Goal: Information Seeking & Learning: Understand process/instructions

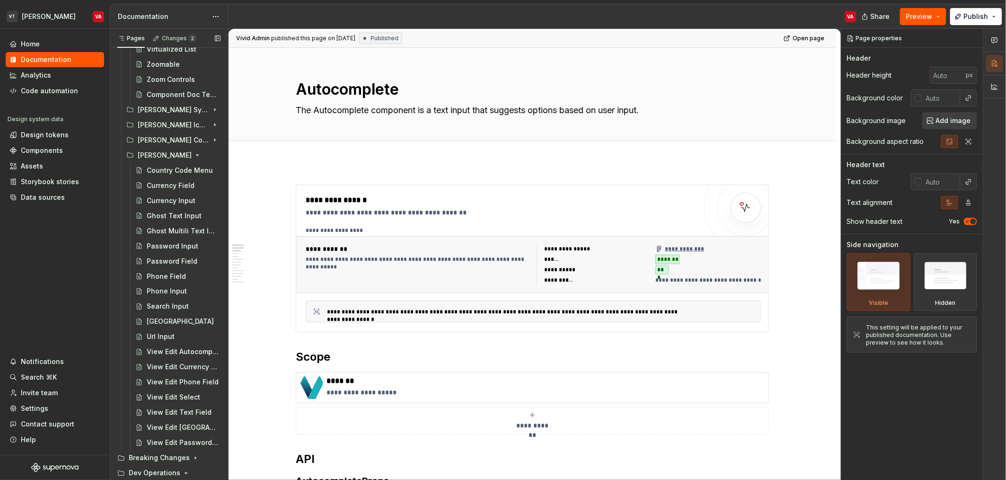
scroll to position [2312, 0]
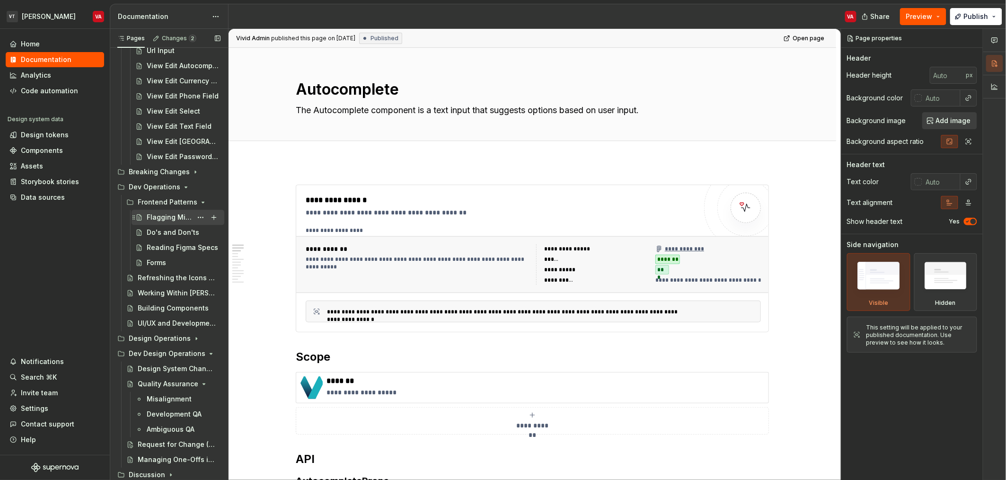
click at [163, 220] on div "Flagging Misalignments" at bounding box center [169, 217] width 45 height 9
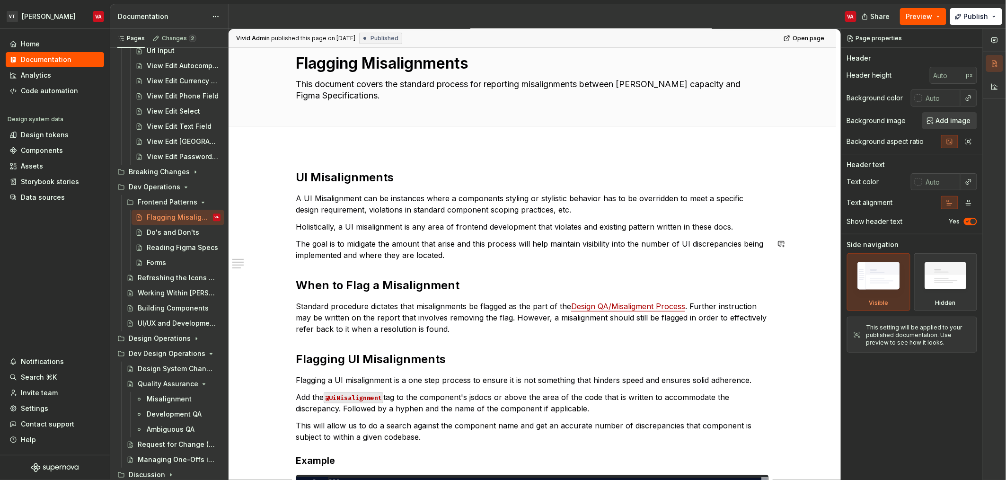
scroll to position [105, 0]
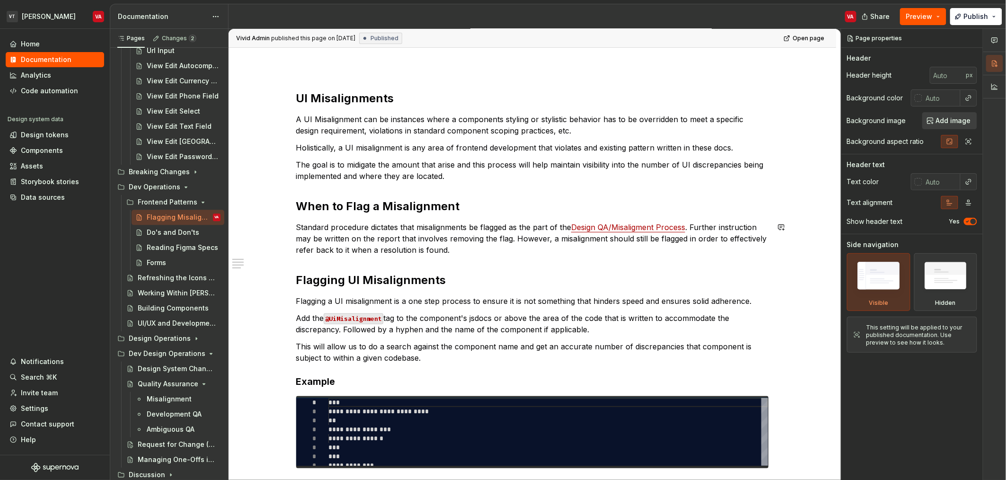
click at [594, 225] on link "Design QA/Misaligment Process" at bounding box center [628, 226] width 114 height 9
type textarea "*"
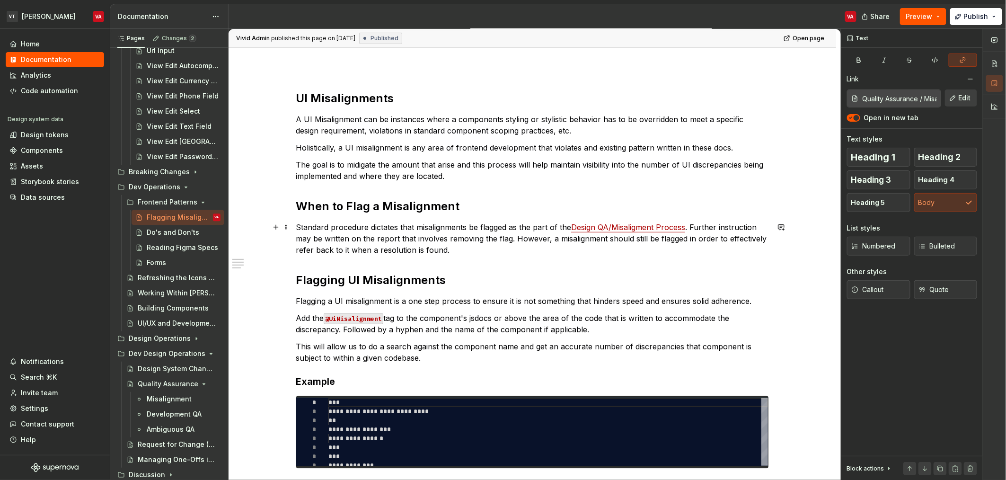
type input "Quality Assurance / Misalignment/ Developer Process"
click at [316, 239] on p "Standard procedure dictates that misalignments be flagged as the part of the De…" at bounding box center [532, 239] width 473 height 34
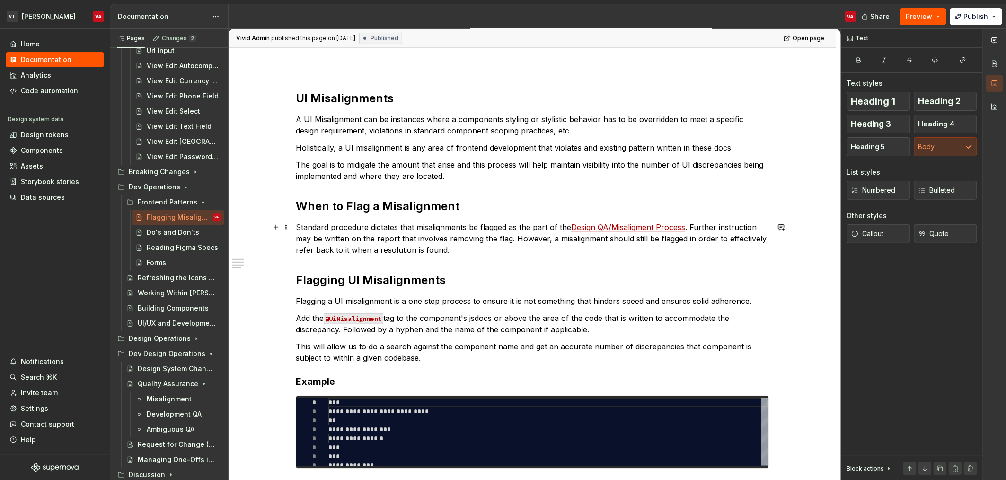
click at [462, 241] on p "Standard procedure dictates that misalignments be flagged as the part of the De…" at bounding box center [532, 239] width 473 height 34
click at [385, 282] on h2 "Flagging UI Misalignments" at bounding box center [532, 280] width 473 height 15
click at [373, 320] on code "@UiMisalignment" at bounding box center [354, 318] width 60 height 11
click at [384, 321] on p "Add the @UiMisalignment tag to the component's jsdocs or above the area of the …" at bounding box center [532, 323] width 473 height 23
click at [438, 315] on p "Add the @UiMisalignment tag to the component's jsdocs or above the area of the …" at bounding box center [532, 323] width 473 height 23
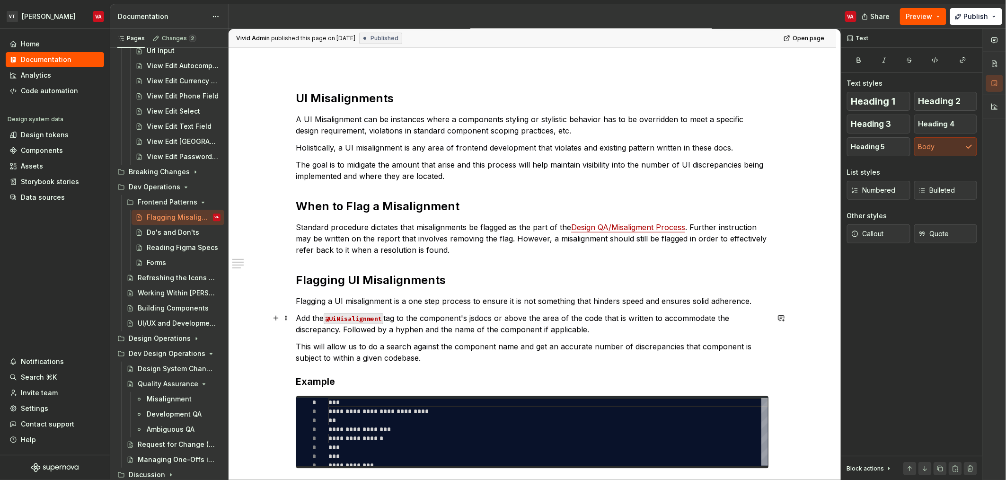
click at [471, 318] on p "Add the @UiMisalignment tag to the component's jsdocs or above the area of the …" at bounding box center [532, 323] width 473 height 23
click at [525, 319] on p "Add the @UiMisalignment tag to the component's jsdocs or above the area of the …" at bounding box center [532, 323] width 473 height 23
click at [603, 317] on p "Add the @UiMisalignment tag to the component's jsdocs or above the area of the …" at bounding box center [532, 323] width 473 height 23
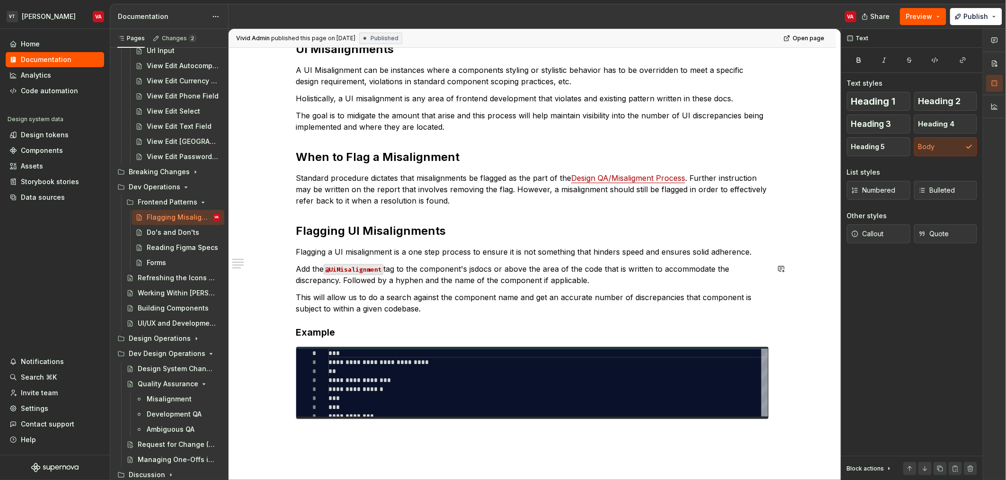
scroll to position [187, 0]
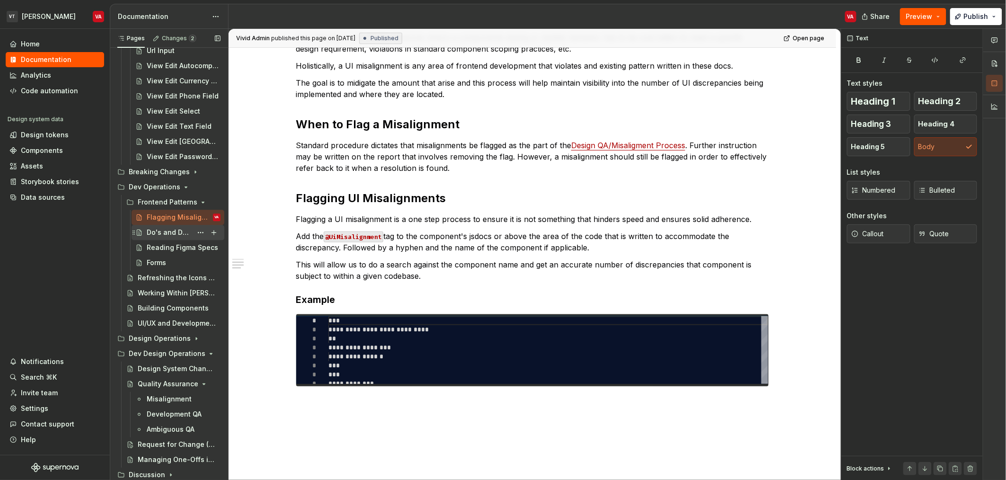
click at [160, 229] on div "Do's and Don'ts" at bounding box center [169, 232] width 45 height 9
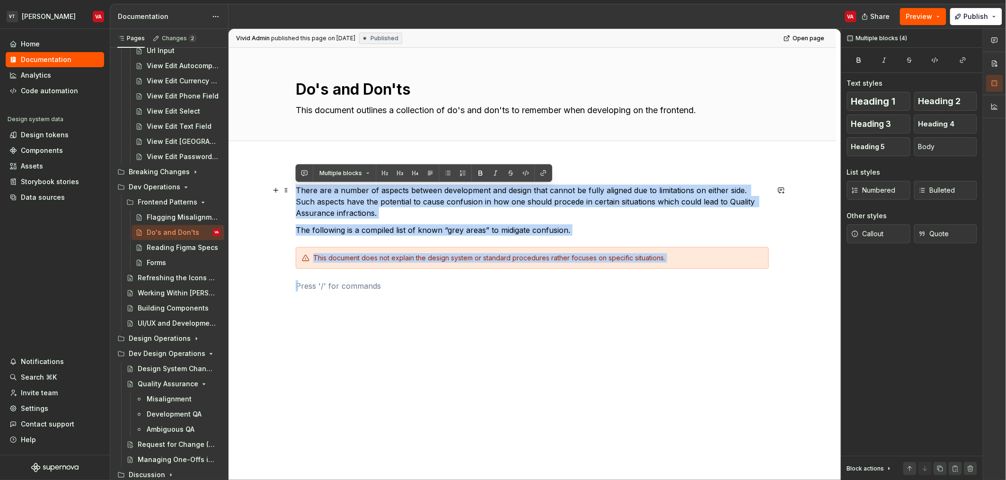
drag, startPoint x: 731, startPoint y: 298, endPoint x: 265, endPoint y: 195, distance: 477.4
click at [265, 195] on div "There are a number of aspects between development and design that cannot be ful…" at bounding box center [533, 304] width 608 height 285
click at [392, 227] on p "The following is a compiled list of known “grey areas” to midigate confusion." at bounding box center [532, 229] width 473 height 11
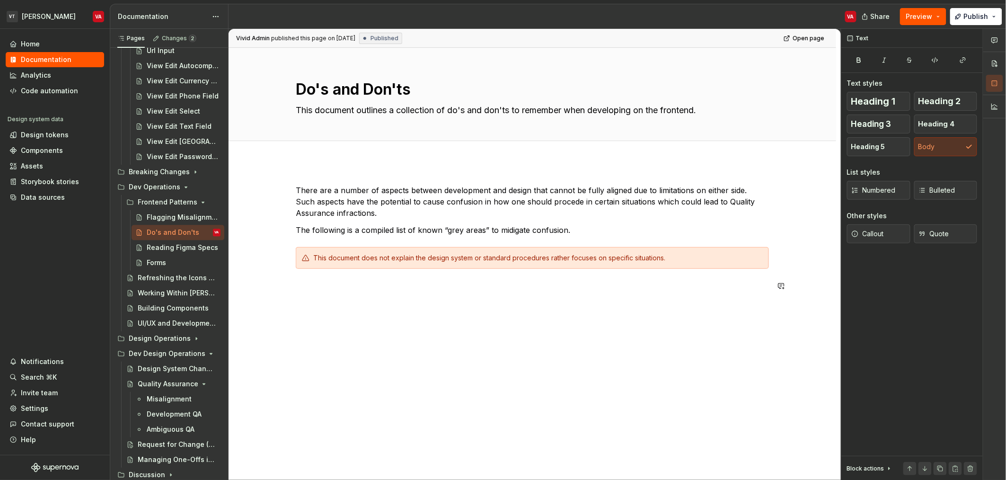
click at [374, 318] on div "There are a number of aspects between development and design that cannot be ful…" at bounding box center [533, 304] width 608 height 285
click at [159, 253] on div "Reading Figma Specs" at bounding box center [184, 247] width 74 height 13
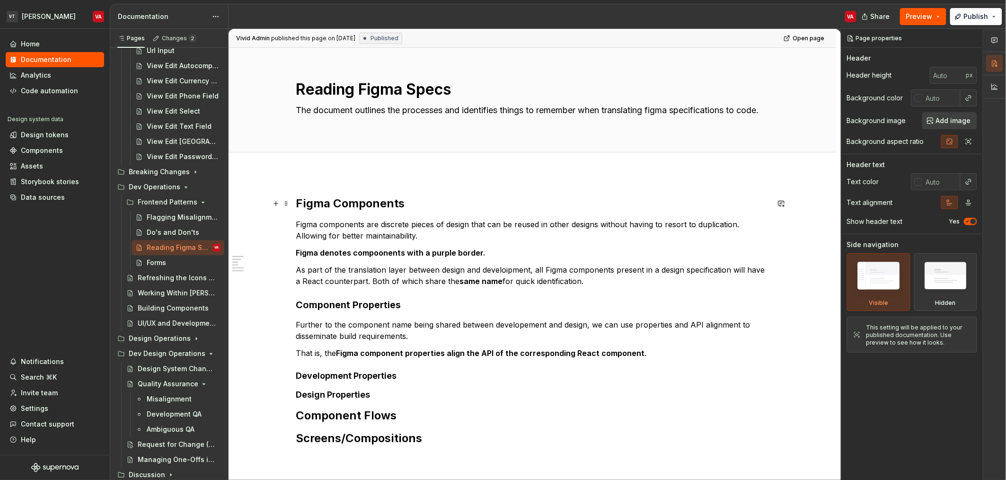
click at [296, 203] on h2 "Figma Components" at bounding box center [532, 203] width 473 height 15
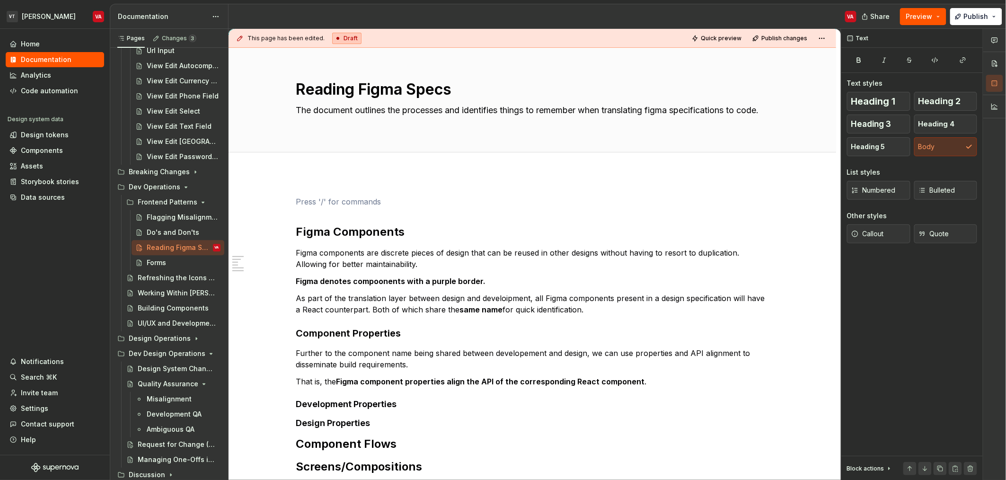
type textarea "*"
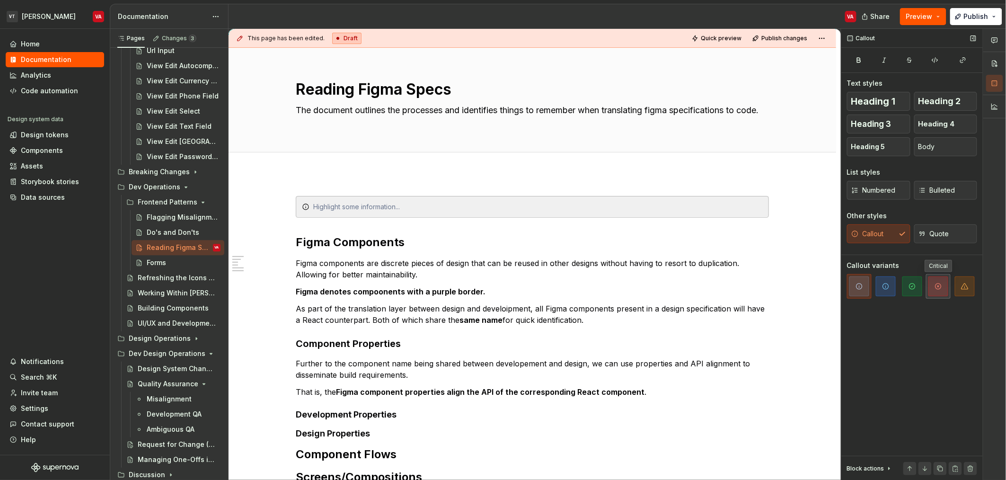
click at [936, 292] on span "button" at bounding box center [939, 286] width 20 height 20
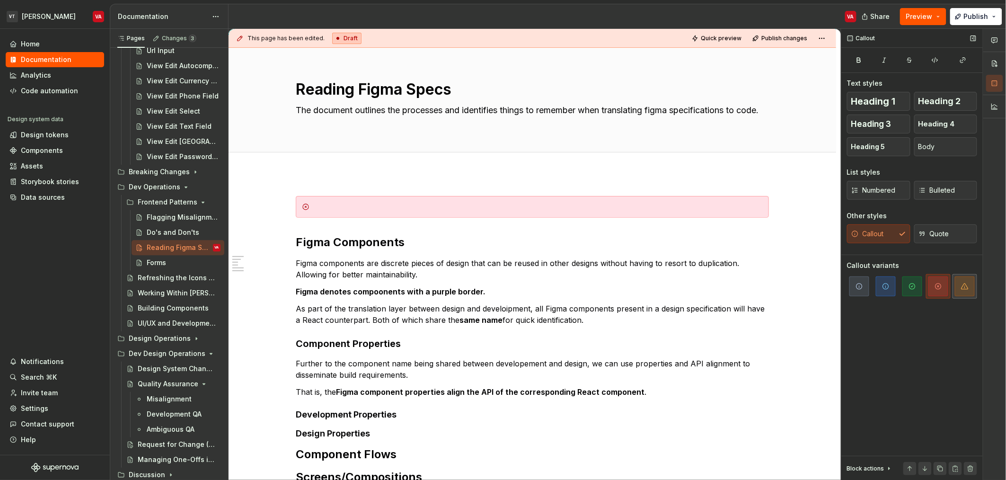
click at [965, 292] on span "button" at bounding box center [965, 286] width 20 height 20
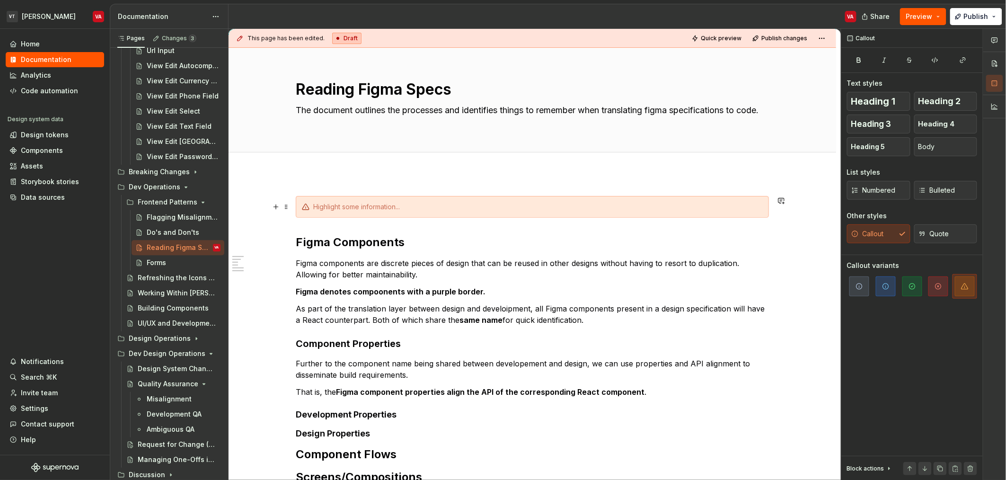
click at [374, 210] on div at bounding box center [538, 206] width 450 height 9
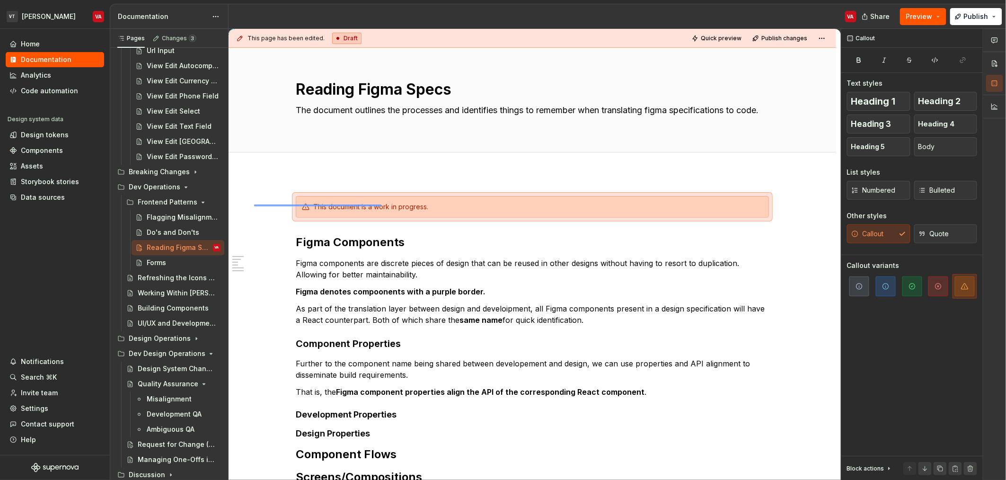
drag, startPoint x: 254, startPoint y: 206, endPoint x: 382, endPoint y: 204, distance: 127.3
click at [382, 204] on div "This page has been edited. Draft Quick preview Publish changes Reading Figma Sp…" at bounding box center [535, 255] width 613 height 452
click at [180, 232] on div "Do's and Don'ts" at bounding box center [169, 232] width 45 height 9
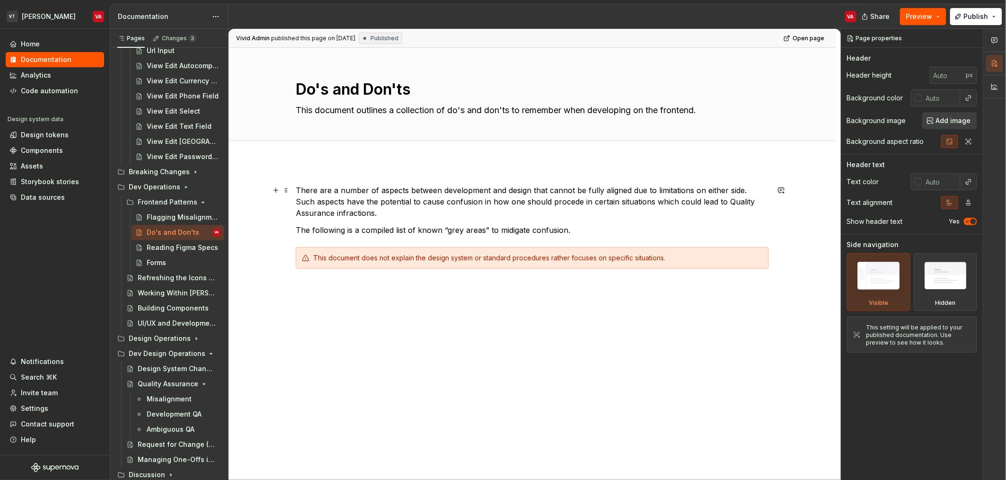
click at [293, 193] on div "There are a number of aspects between development and design that cannot be ful…" at bounding box center [533, 304] width 608 height 285
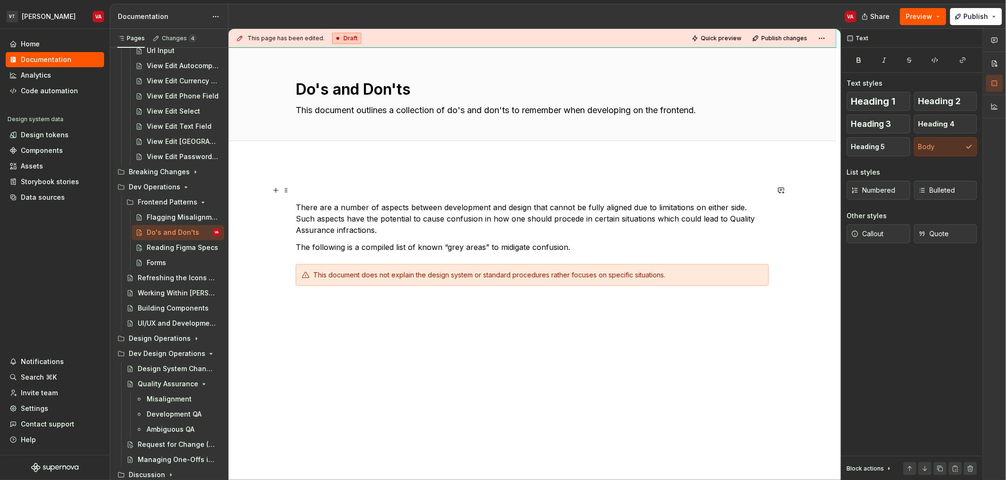
click at [296, 187] on p at bounding box center [532, 190] width 473 height 11
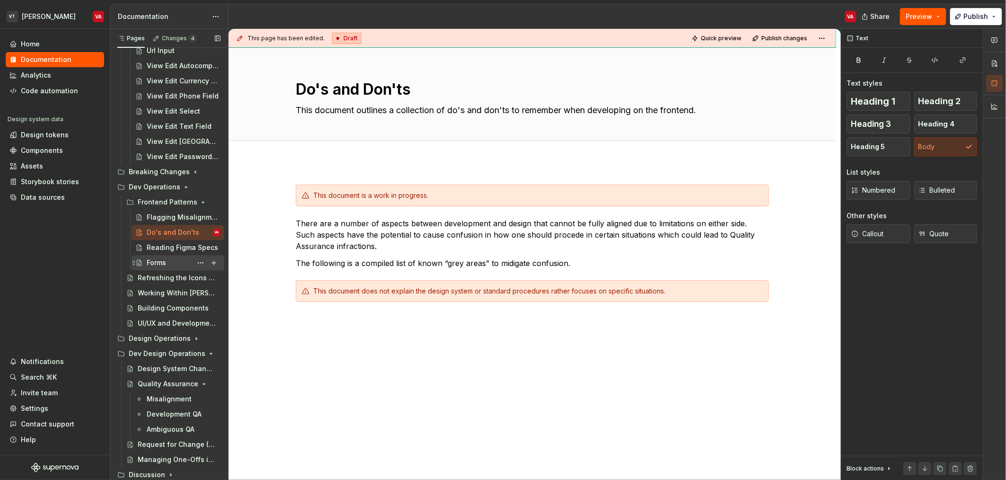
click at [166, 264] on div "Forms" at bounding box center [156, 262] width 19 height 9
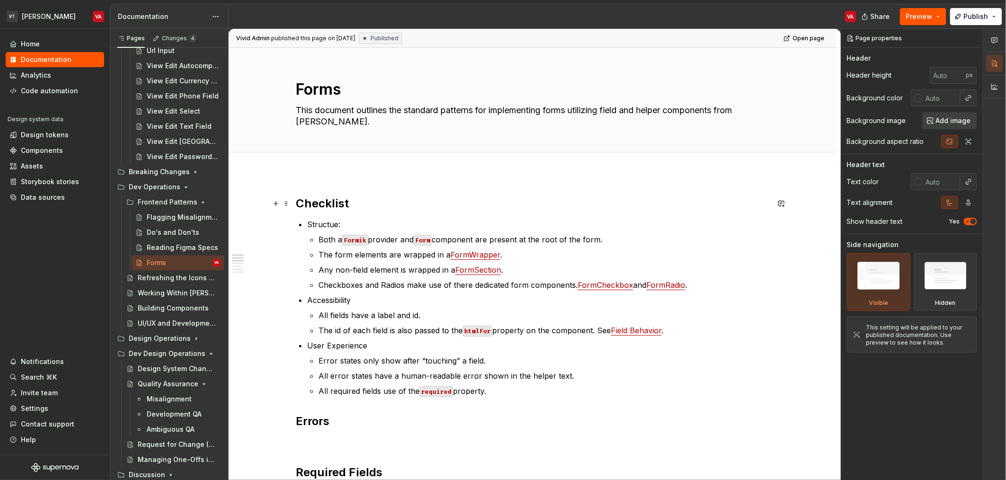
click at [298, 202] on h2 "Checklist" at bounding box center [532, 203] width 473 height 15
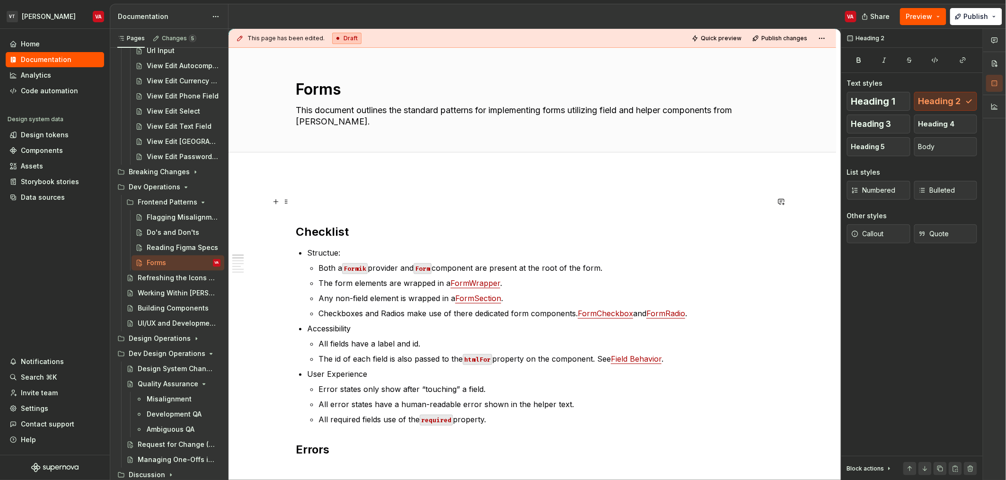
click at [303, 197] on p at bounding box center [532, 201] width 473 height 11
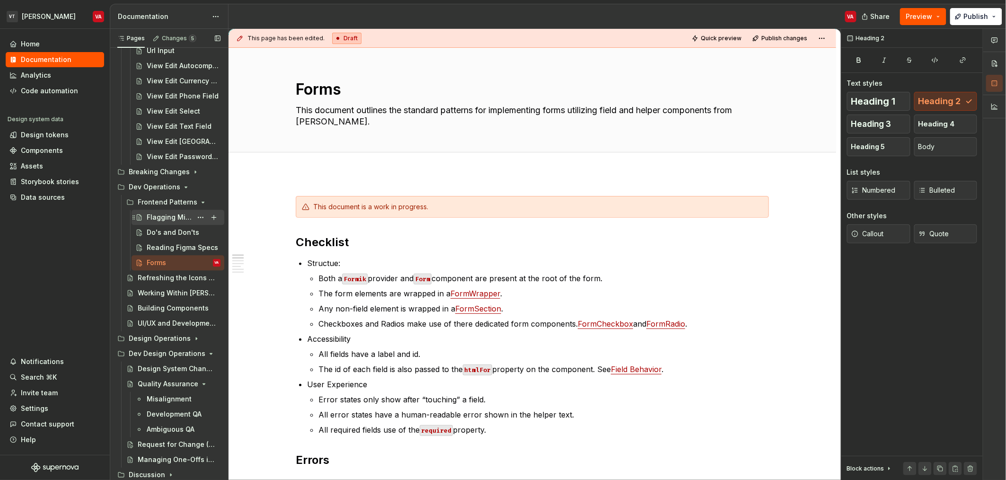
click at [157, 217] on div "Flagging Misalignments" at bounding box center [169, 217] width 45 height 9
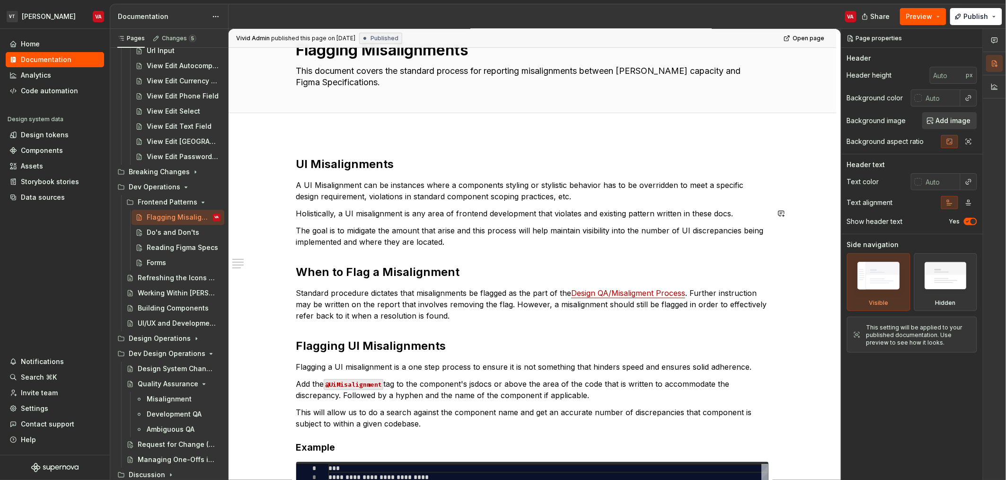
scroll to position [245, 0]
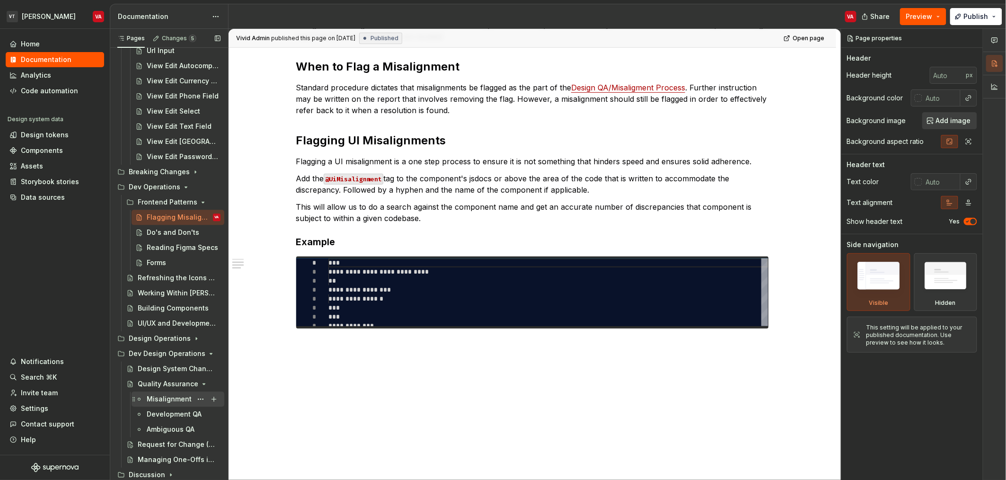
click at [165, 395] on div "Misalignment" at bounding box center [169, 399] width 45 height 9
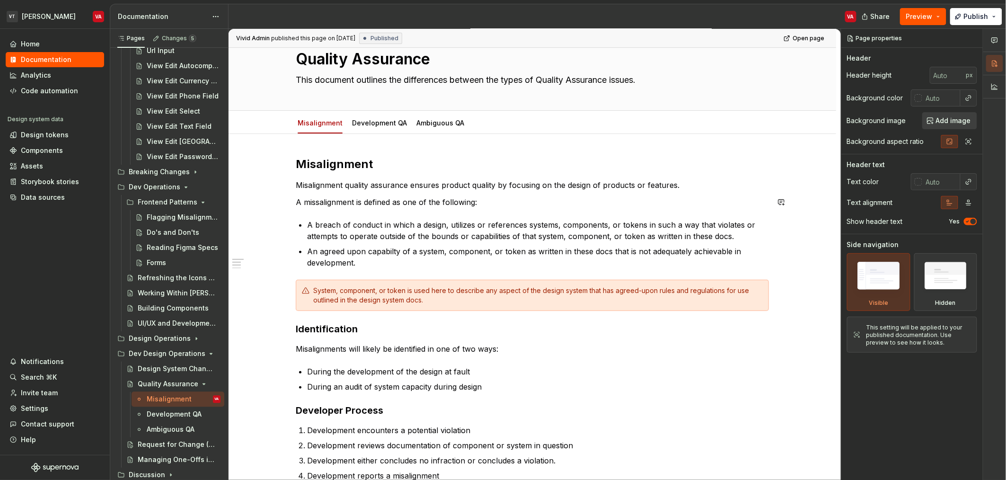
scroll to position [93, 0]
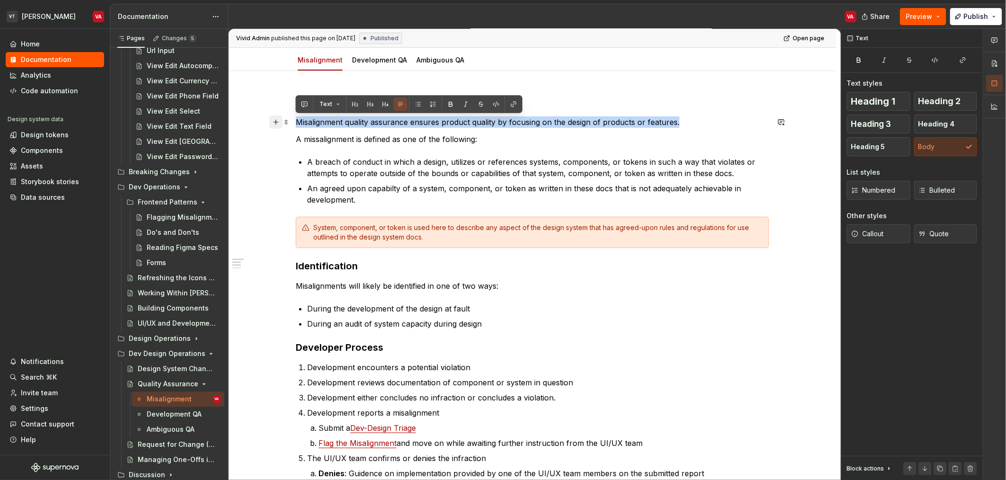
drag, startPoint x: 684, startPoint y: 121, endPoint x: 276, endPoint y: 123, distance: 407.6
click at [296, 123] on div "Misalignment Misalignment quality assurance ensures product quality by focusing…" at bounding box center [532, 382] width 473 height 577
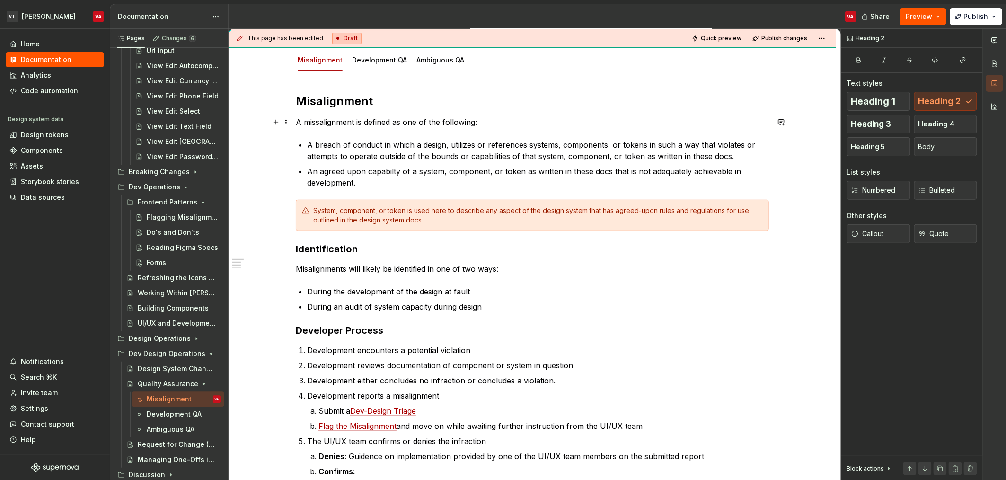
click at [371, 119] on p "A missalignment is defined as one of the following:" at bounding box center [532, 121] width 473 height 11
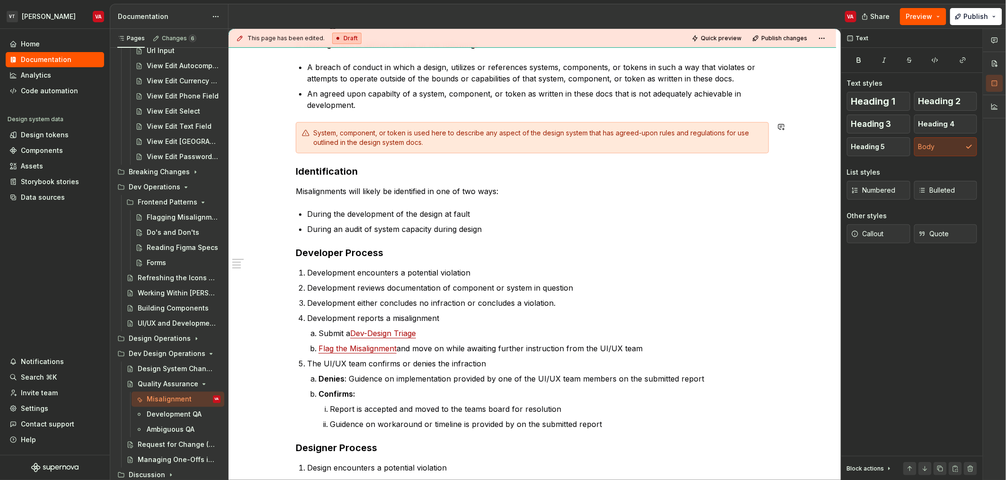
scroll to position [199, 0]
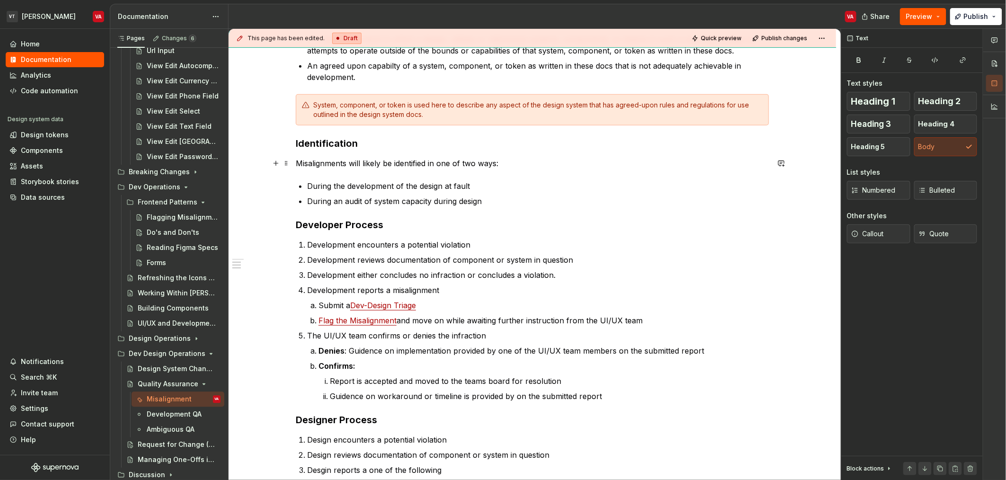
click at [340, 166] on p "Misalignments will likely be identified in one of two ways:" at bounding box center [532, 163] width 473 height 11
click at [377, 157] on div "Misalignment A missalignment is defined as one of the following: A breach of co…" at bounding box center [532, 262] width 473 height 548
click at [406, 161] on p "Misalignments will likely be identified in one of two ways:" at bounding box center [532, 163] width 473 height 11
click at [499, 158] on p "Misalignments will likely be identified in one of two ways:" at bounding box center [532, 163] width 473 height 11
click at [322, 192] on ul "During the development of the design at fault During an audit of system capacit…" at bounding box center [538, 193] width 462 height 27
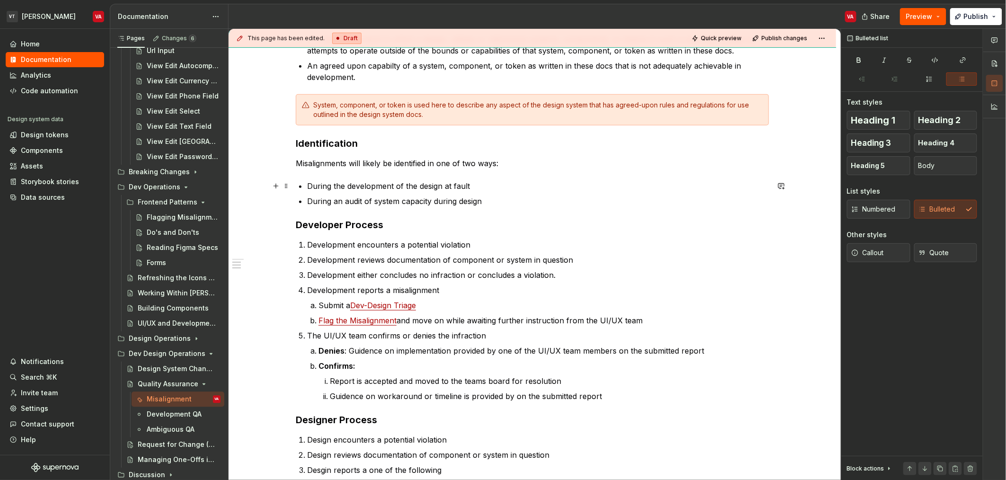
click at [442, 183] on p "During the development of the design at fault" at bounding box center [538, 185] width 462 height 11
click at [322, 204] on p "During an audit of system capacity during design" at bounding box center [538, 200] width 462 height 11
click at [357, 203] on p "During an audit of system capacity during design" at bounding box center [538, 200] width 462 height 11
click at [393, 200] on p "During an audit of system capacity during design" at bounding box center [538, 200] width 462 height 11
click at [413, 199] on p "During an audit of system capacity during design" at bounding box center [538, 200] width 462 height 11
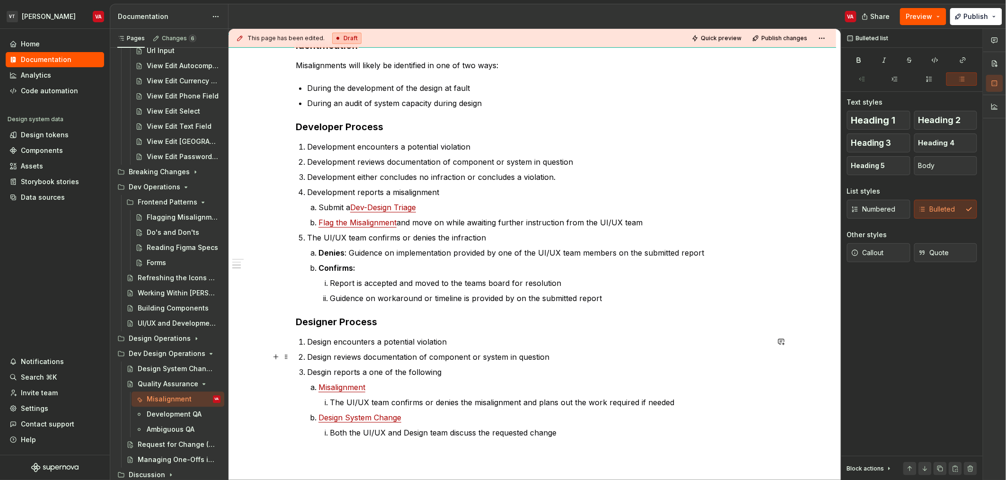
scroll to position [291, 0]
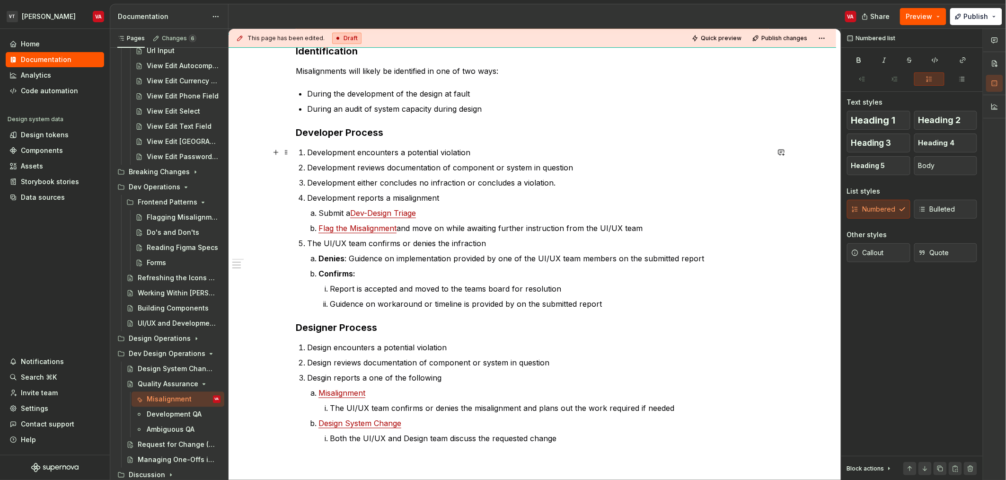
click at [330, 152] on p "Development encounters a potential violation" at bounding box center [538, 152] width 462 height 11
click at [369, 154] on p "Development encounters a potential violation" at bounding box center [538, 152] width 462 height 11
click at [418, 155] on p "Development encounters a potential violation" at bounding box center [538, 152] width 462 height 11
click at [332, 166] on p "Development reviews documentation of component or system in question" at bounding box center [538, 167] width 462 height 11
click at [453, 171] on p "Development reviews documentation of component or system in question" at bounding box center [538, 167] width 462 height 11
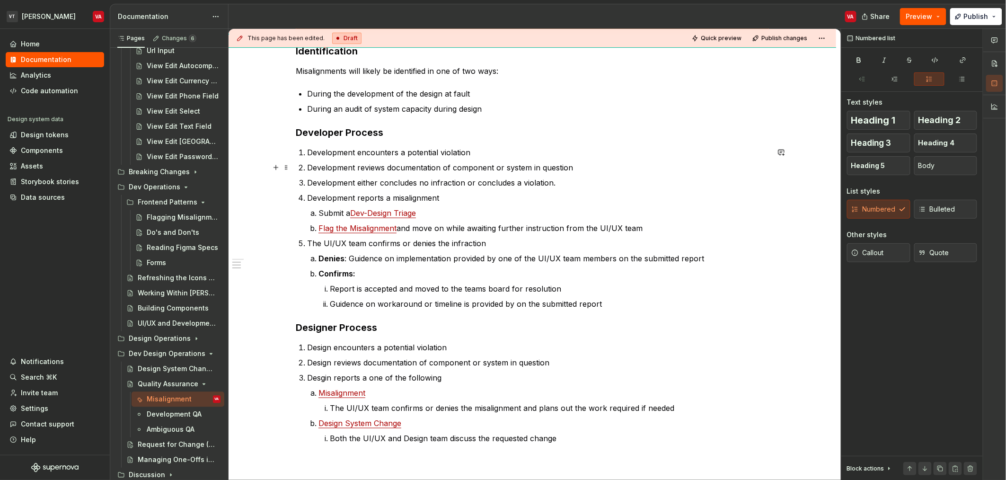
click at [476, 164] on p "Development reviews documentation of component or system in question" at bounding box center [538, 167] width 462 height 11
click at [516, 167] on p "Development reviews documentation of component or system in question" at bounding box center [538, 167] width 462 height 11
click at [342, 184] on p "Development either concludes no infraction or concludes a violation." at bounding box center [538, 182] width 462 height 11
click at [412, 186] on p "Development either concludes no infraction or concludes a violation." at bounding box center [538, 182] width 462 height 11
click at [464, 186] on p "Development either concludes no infraction or concludes a violation." at bounding box center [538, 182] width 462 height 11
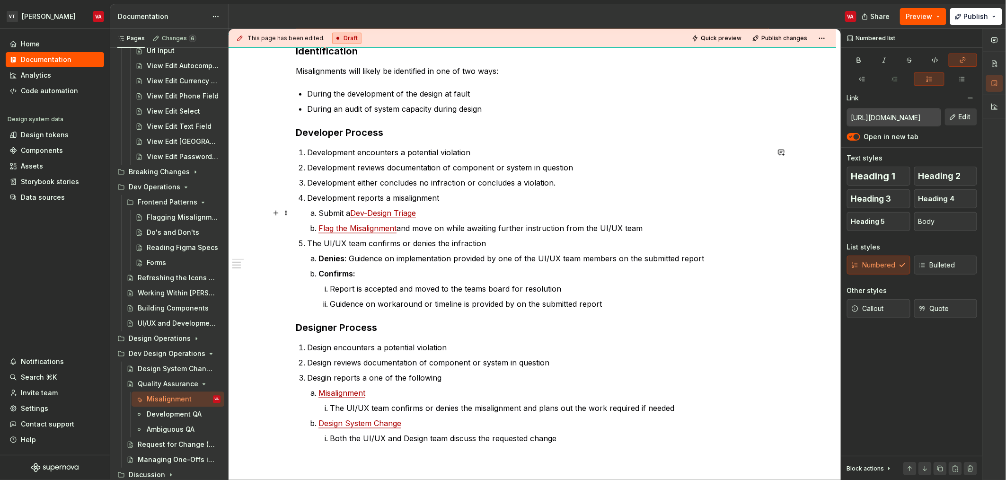
click at [393, 213] on link "Dev-Design Triage" at bounding box center [383, 212] width 66 height 9
click at [960, 118] on span "Edit" at bounding box center [965, 116] width 12 height 9
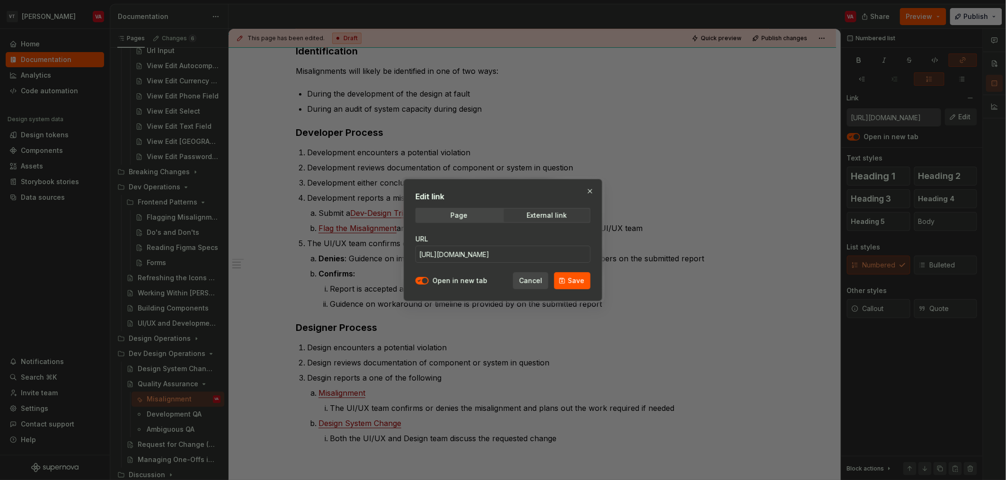
type textarea "*"
click at [564, 256] on input "[URL][DOMAIN_NAME]" at bounding box center [503, 254] width 175 height 17
paste input "DEVDES/new?template=558d67b4-5c7c-4d67-925f-6abd32f22c06"
type input "[URL][DOMAIN_NAME]"
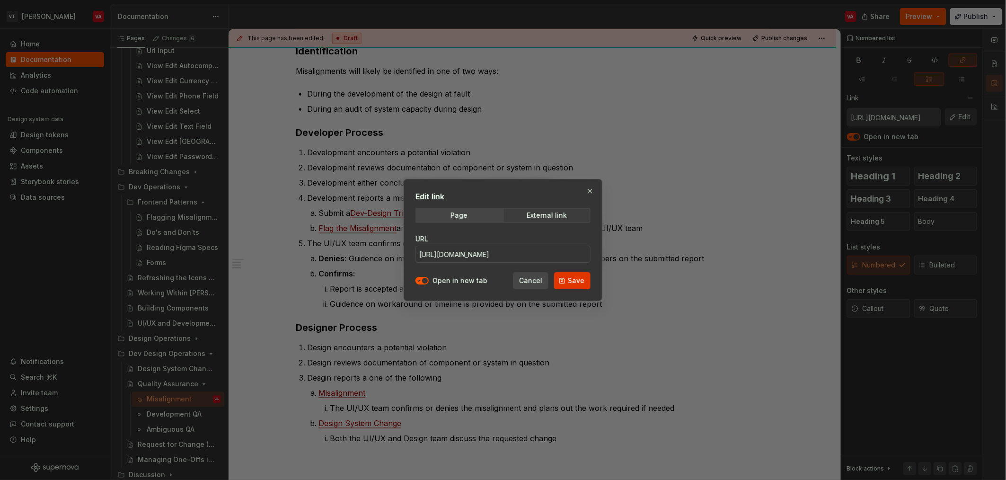
scroll to position [0, 0]
click at [575, 276] on span "Save" at bounding box center [576, 280] width 17 height 9
type input "[URL][DOMAIN_NAME]"
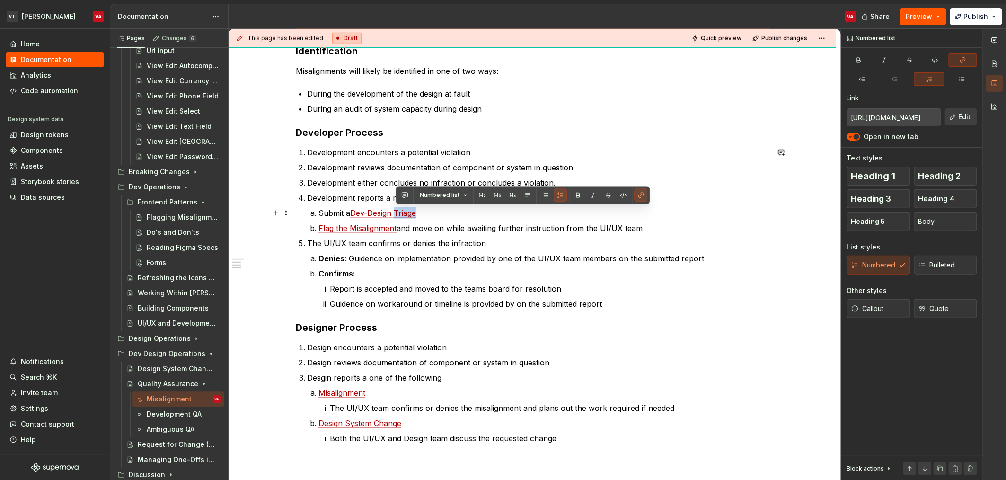
drag, startPoint x: 397, startPoint y: 215, endPoint x: 418, endPoint y: 214, distance: 21.3
click at [416, 214] on link "Dev-Design Triage" at bounding box center [383, 212] width 66 height 9
click at [396, 215] on link "Dev-Design Triage" at bounding box center [383, 212] width 66 height 9
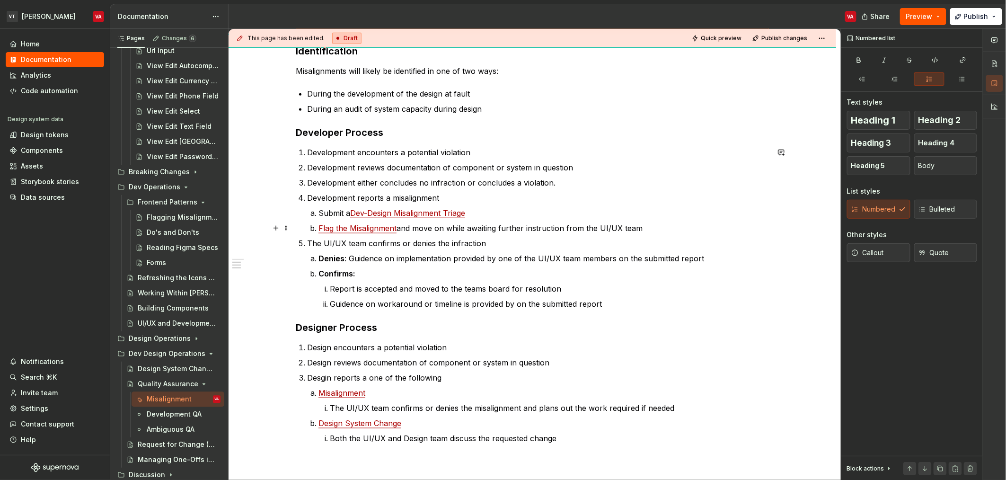
click at [410, 233] on p "Flag the Misalignment and move on while awaiting further instruction from the U…" at bounding box center [544, 227] width 451 height 11
click at [410, 236] on ol "Development encounters a potential violation Development reviews documentation …" at bounding box center [538, 228] width 462 height 163
drag, startPoint x: 529, startPoint y: 228, endPoint x: 513, endPoint y: 231, distance: 15.9
click at [528, 229] on p "Flag the Misalignment and move on while awaiting further instruction from the U…" at bounding box center [544, 227] width 451 height 11
click at [472, 249] on p "The UI/UX team confirms or denies the infraction" at bounding box center [538, 243] width 462 height 11
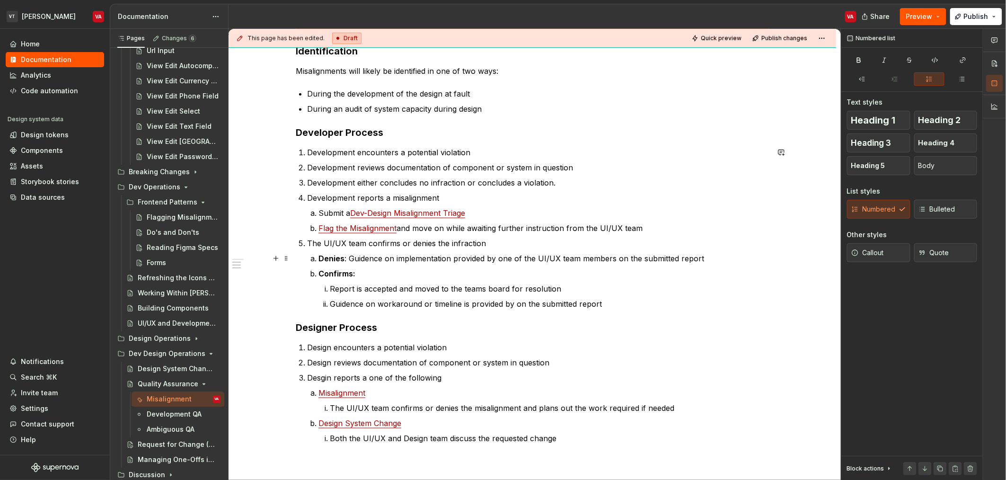
click at [355, 258] on p "Denies : Guidence on implementation provided by one of the UI/UX team members o…" at bounding box center [544, 258] width 451 height 11
click at [373, 258] on p "Denies : Guidence on implementation provided by one of the UI/UX team members o…" at bounding box center [544, 258] width 451 height 11
click at [349, 258] on p "Denies : Guidence on implementation provided by one of the UI/UX team members o…" at bounding box center [544, 258] width 451 height 11
click at [415, 258] on p "Denies : Guidence on implementation provided by one of the UI/UX team members o…" at bounding box center [544, 258] width 451 height 11
drag, startPoint x: 473, startPoint y: 259, endPoint x: 465, endPoint y: 260, distance: 7.6
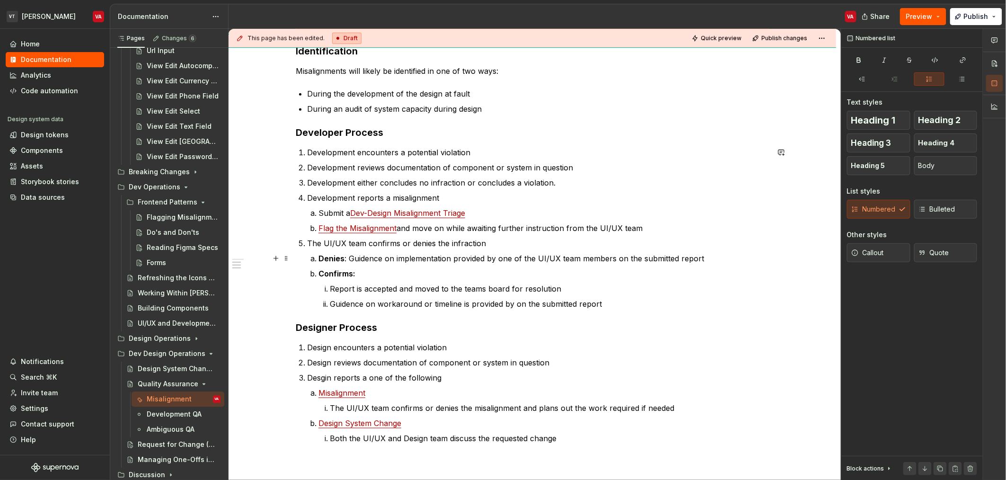
click at [470, 259] on p "Denies : Guidence on implementation provided by one of the UI/UX team members o…" at bounding box center [544, 258] width 451 height 11
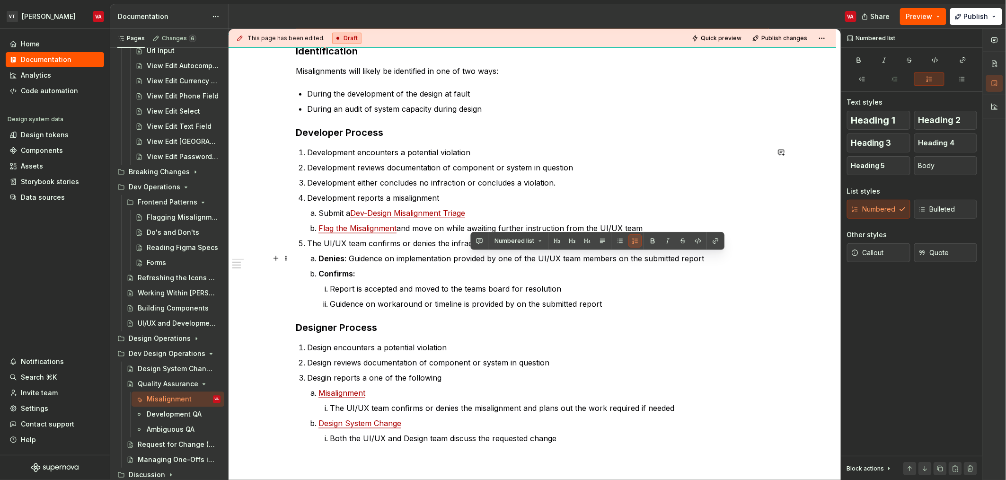
click at [454, 259] on p "Denies : Guidence on implementation provided by one of the UI/UX team members o…" at bounding box center [544, 258] width 451 height 11
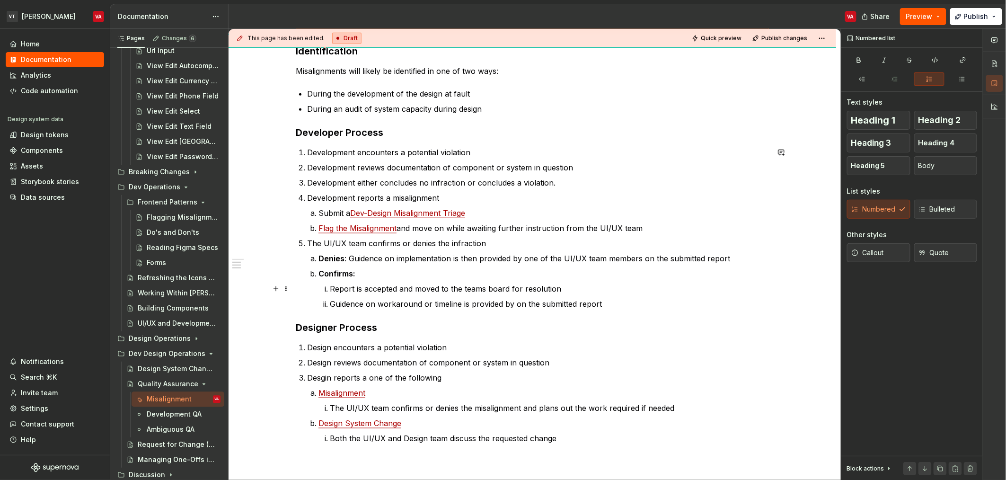
click at [373, 287] on p "Report is accepted and moved to the teams board for resolution" at bounding box center [549, 288] width 439 height 11
click at [337, 288] on p "Report is accepted and moved to the teams board for resolution" at bounding box center [549, 288] width 439 height 11
click at [381, 290] on p "Report is accepted and moved to the teams board for resolution" at bounding box center [549, 288] width 439 height 11
click at [409, 290] on p "Report is accepted and moved to the teams board for resolution" at bounding box center [549, 288] width 439 height 11
click at [352, 305] on p "Guidence on workaround or timeline is provided by on the submitted report" at bounding box center [549, 303] width 439 height 11
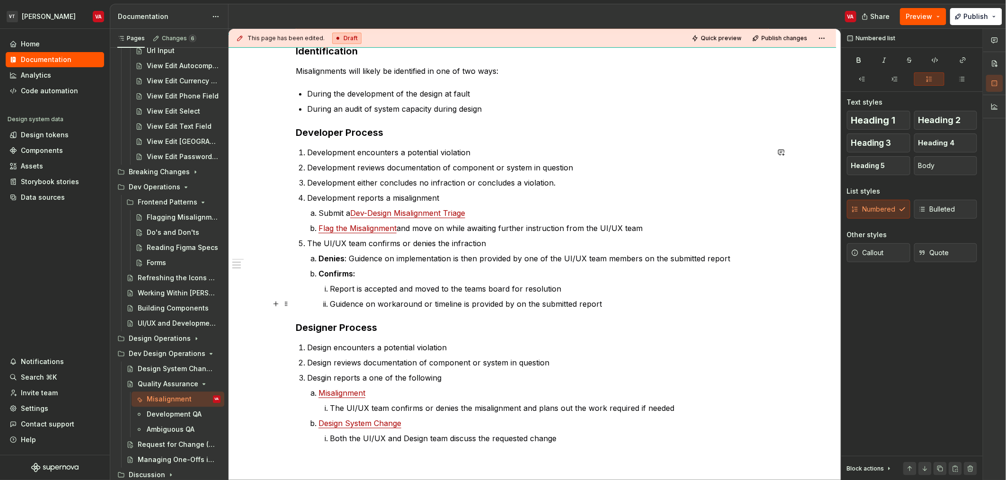
click at [396, 306] on p "Guidence on workaround or timeline is provided by on the submitted report" at bounding box center [549, 303] width 439 height 11
drag, startPoint x: 461, startPoint y: 308, endPoint x: 434, endPoint y: 339, distance: 41.3
click at [461, 309] on p "Guidence on workaround or timeline is provided by on the submitted report" at bounding box center [549, 303] width 439 height 11
click at [563, 306] on p "Guidence on workaround or timeline is provided by on the submitted report" at bounding box center [549, 303] width 439 height 11
click at [469, 259] on p "Denies : Guidence on implementation is then provided by one of the UI/UX team m…" at bounding box center [544, 258] width 451 height 11
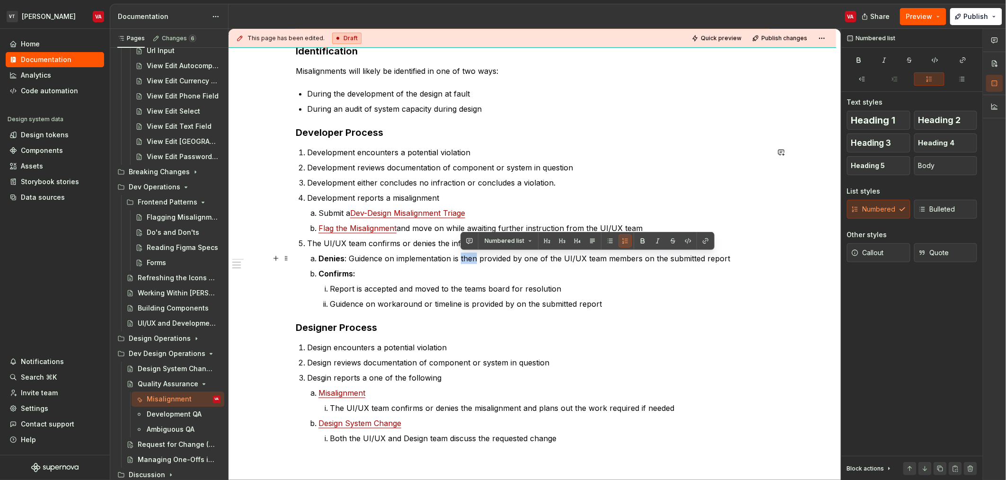
click at [469, 259] on p "Denies : Guidence on implementation is then provided by one of the UI/UX team m…" at bounding box center [544, 258] width 451 height 11
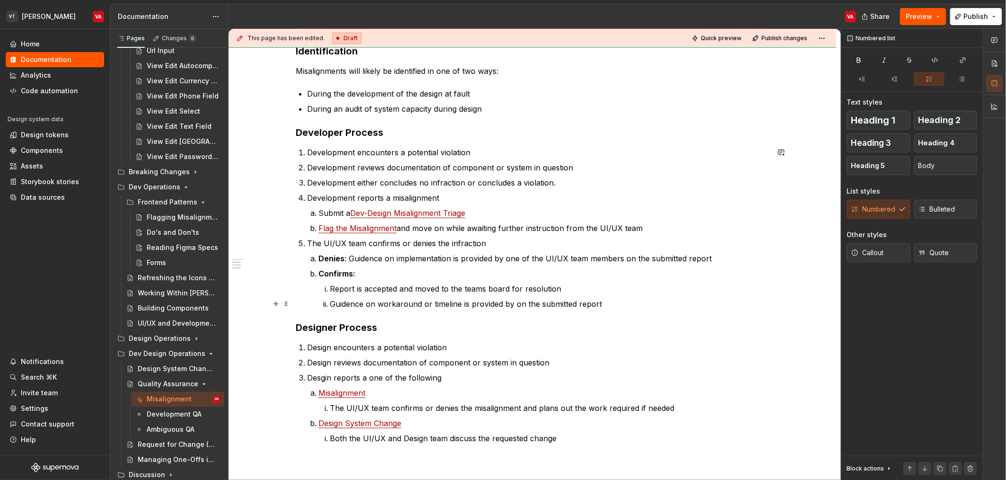
click at [350, 304] on p "Guidence on workaround or timeline is provided by on the submitted report" at bounding box center [549, 303] width 439 height 11
click at [397, 309] on p "Guidence on workaround or timeline is provided by on the submitted report" at bounding box center [549, 303] width 439 height 11
click at [447, 307] on p "Guidence on workaround or timeline is provided by on the submitted report" at bounding box center [549, 303] width 439 height 11
click at [491, 300] on p "Guidence on workaround or timeline is provided by on the submitted report" at bounding box center [549, 303] width 439 height 11
click at [515, 307] on p "Guidence on workaround or timeline is provided by on the submitted report" at bounding box center [549, 303] width 439 height 11
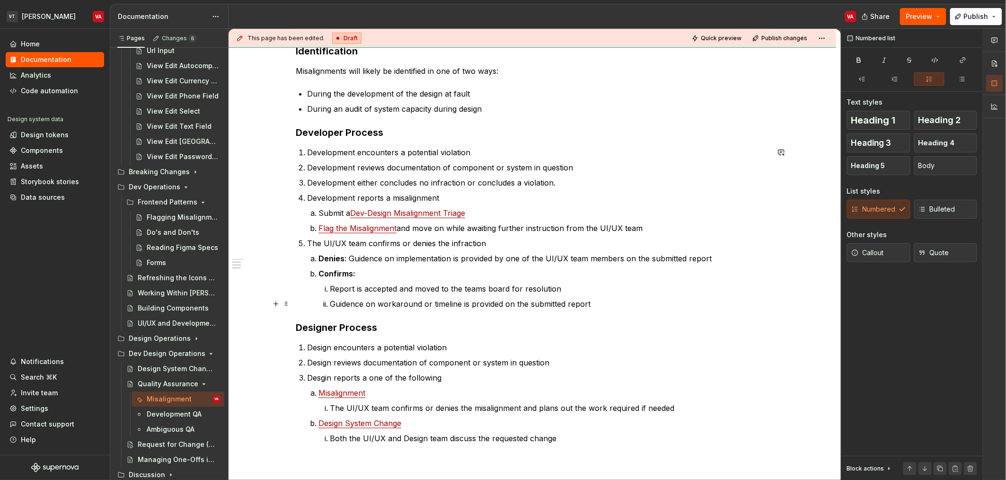
click at [551, 304] on p "Guidence on workaround or timeline is provided on the submitted report" at bounding box center [549, 303] width 439 height 11
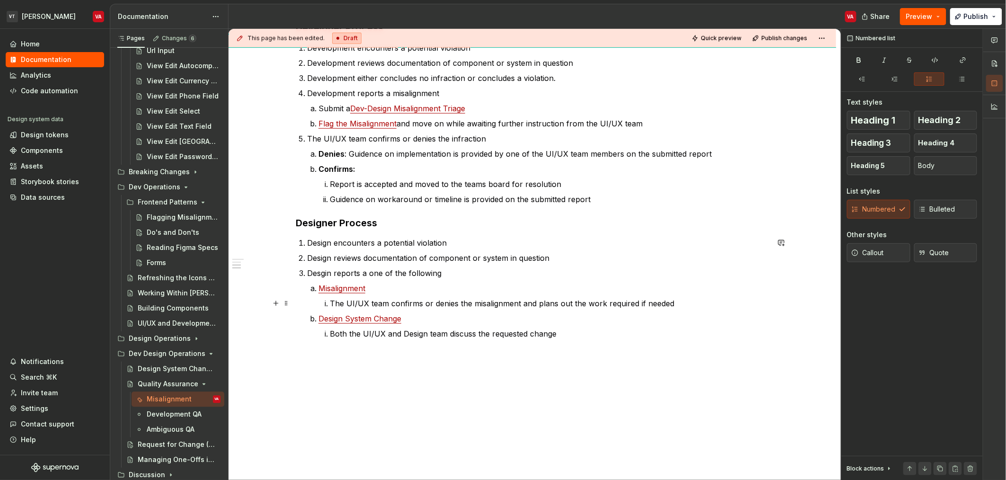
scroll to position [409, 0]
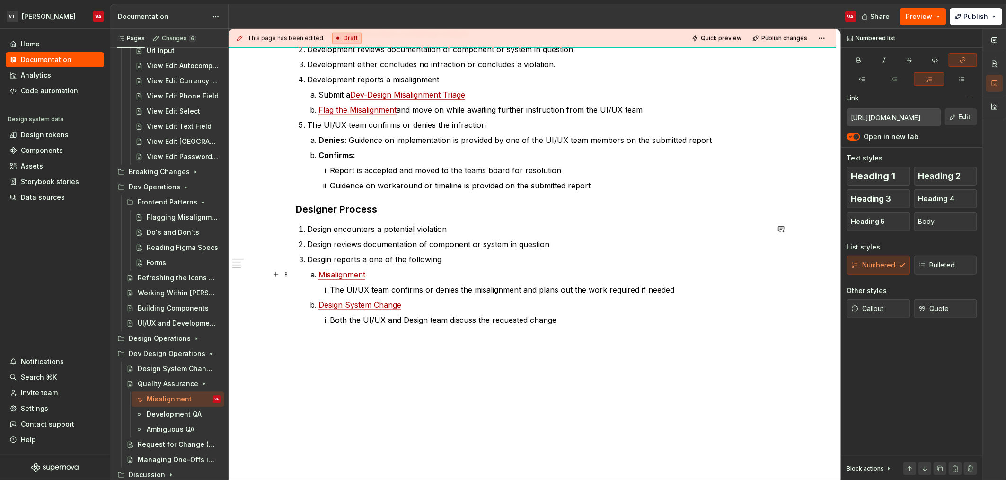
click at [344, 275] on link "Misalignment" at bounding box center [342, 274] width 47 height 9
click at [967, 112] on span "Edit" at bounding box center [965, 116] width 12 height 9
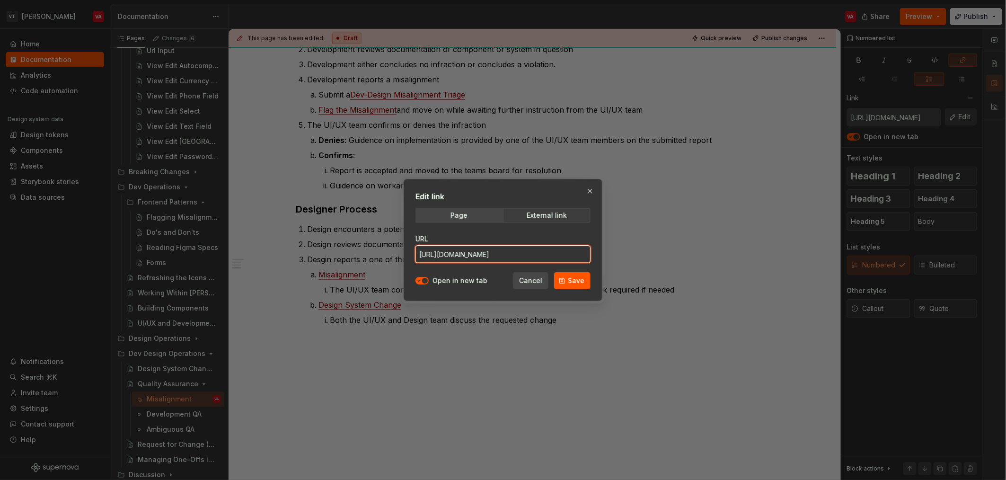
click at [501, 256] on input "[URL][DOMAIN_NAME]" at bounding box center [503, 254] width 175 height 17
paste input "DEVDES/new?template=558d67b4-5c7c-4d67-925f-6abd32f22c06"
type input "[URL][DOMAIN_NAME]"
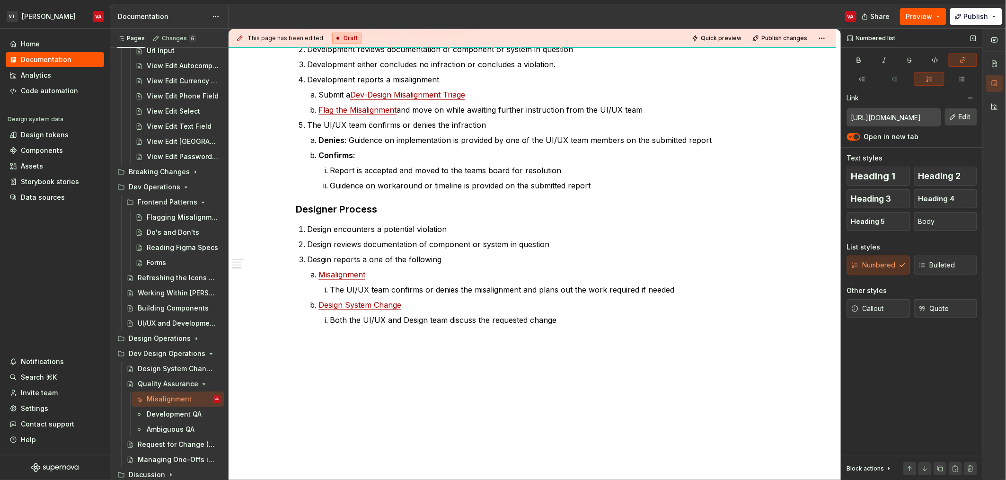
click at [962, 115] on span "Edit" at bounding box center [965, 116] width 12 height 9
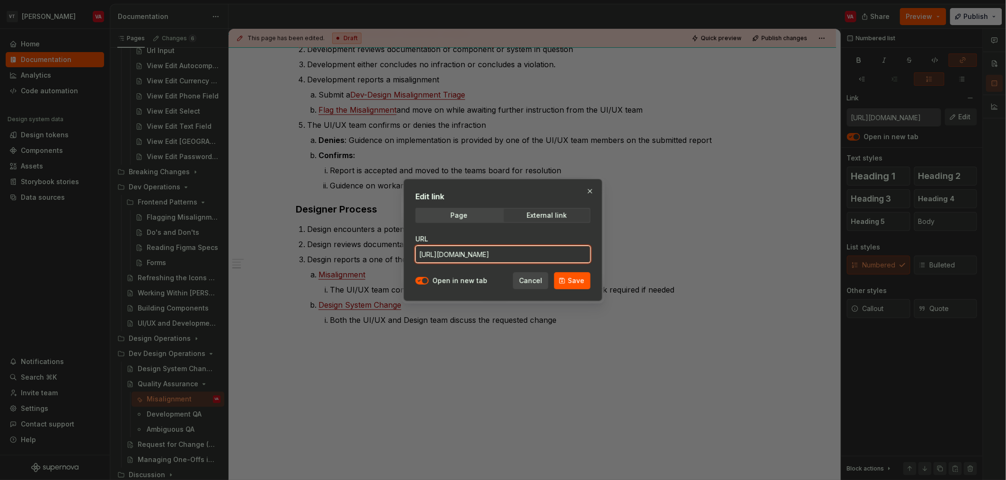
click at [515, 255] on input "[URL][DOMAIN_NAME]" at bounding box center [503, 254] width 175 height 17
paste input "DEVDES/new?template=558d67b4-5c7c-4d67-925f-6abd32f22c06"
type input "[URL][DOMAIN_NAME]"
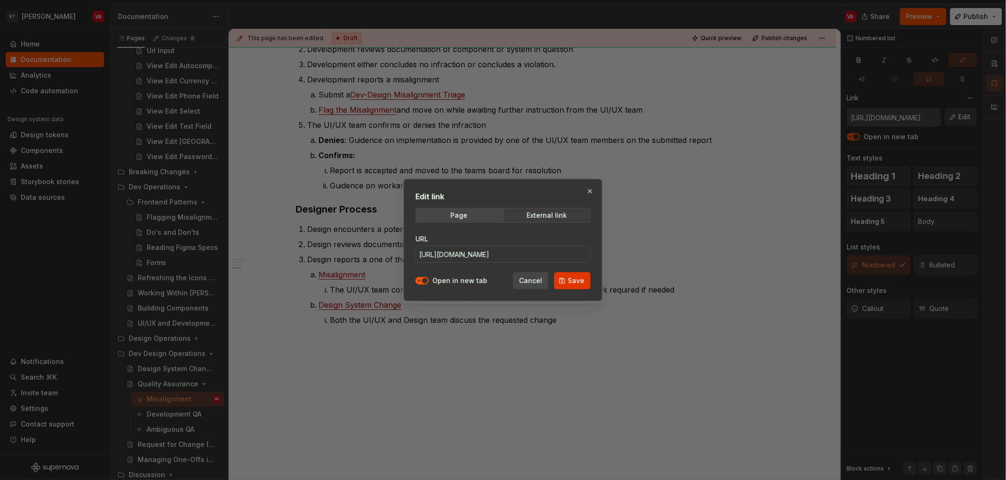
click at [574, 276] on span "Save" at bounding box center [576, 280] width 17 height 9
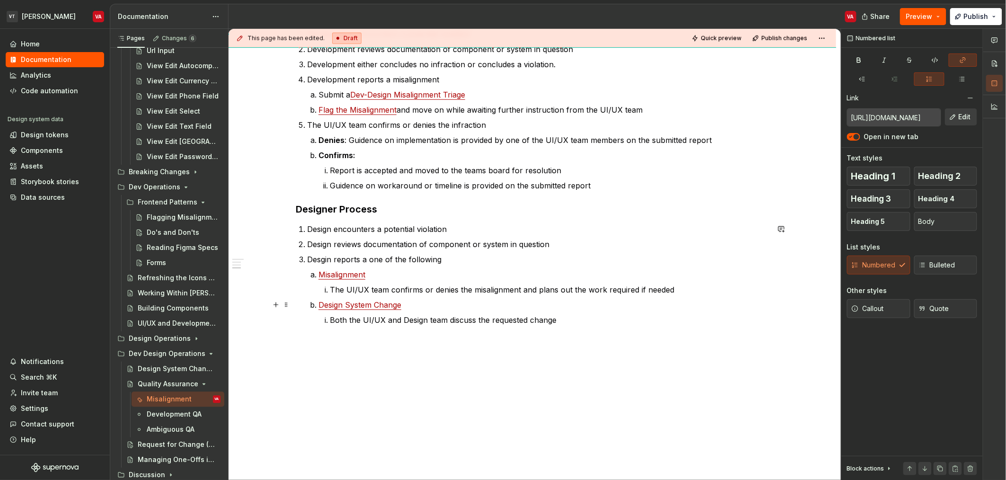
type input "Dev Design Operations / Design System Change Procedure"
click at [374, 307] on link "Design System Change" at bounding box center [360, 304] width 83 height 9
click at [444, 302] on p "Design System Change" at bounding box center [544, 304] width 451 height 11
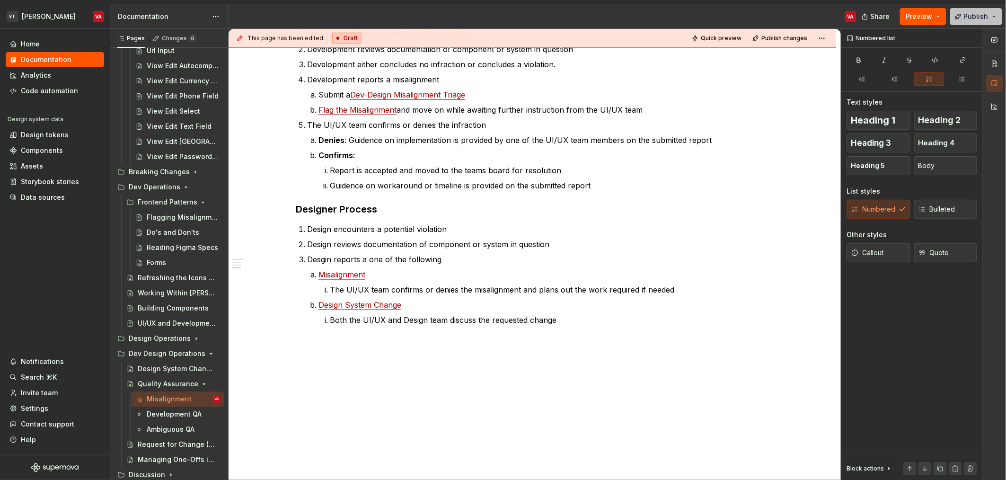
click at [986, 21] on button "Publish" at bounding box center [977, 16] width 52 height 17
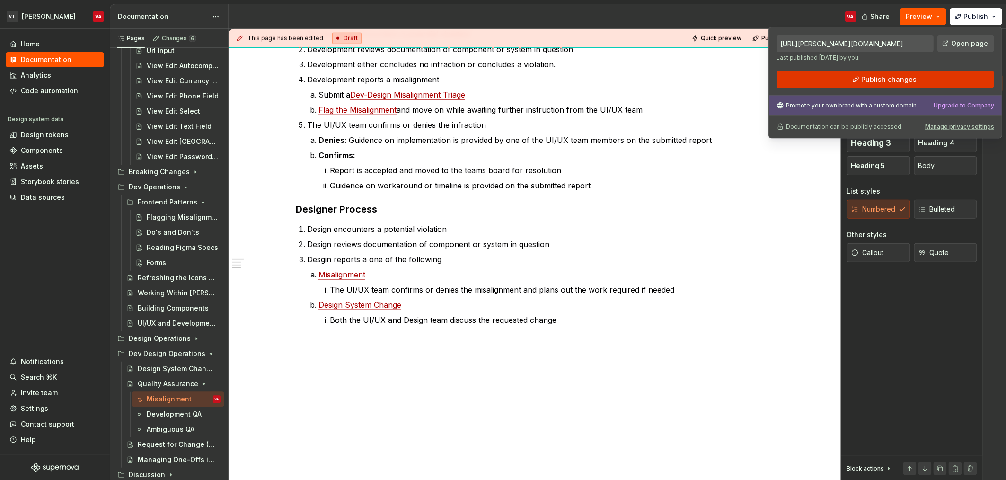
click at [838, 86] on button "Publish changes" at bounding box center [886, 79] width 218 height 17
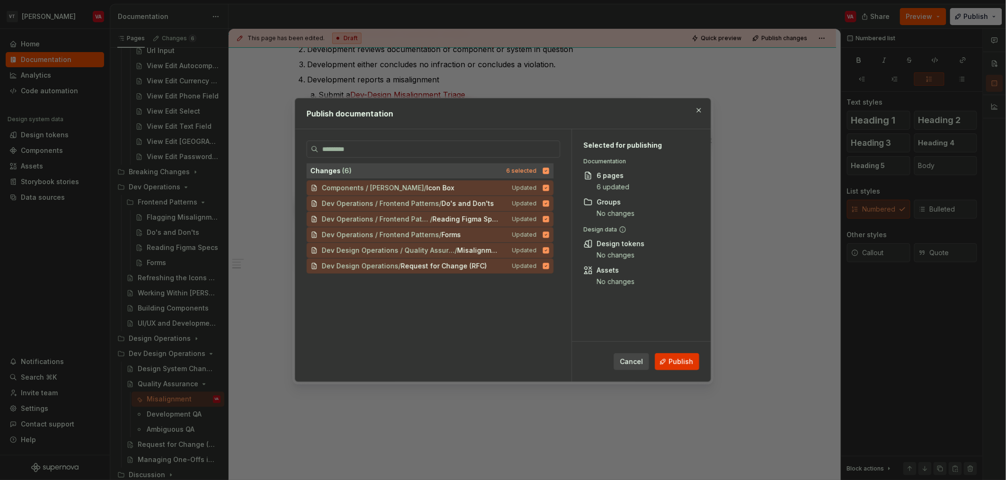
click at [668, 363] on button "Publish" at bounding box center [677, 361] width 44 height 17
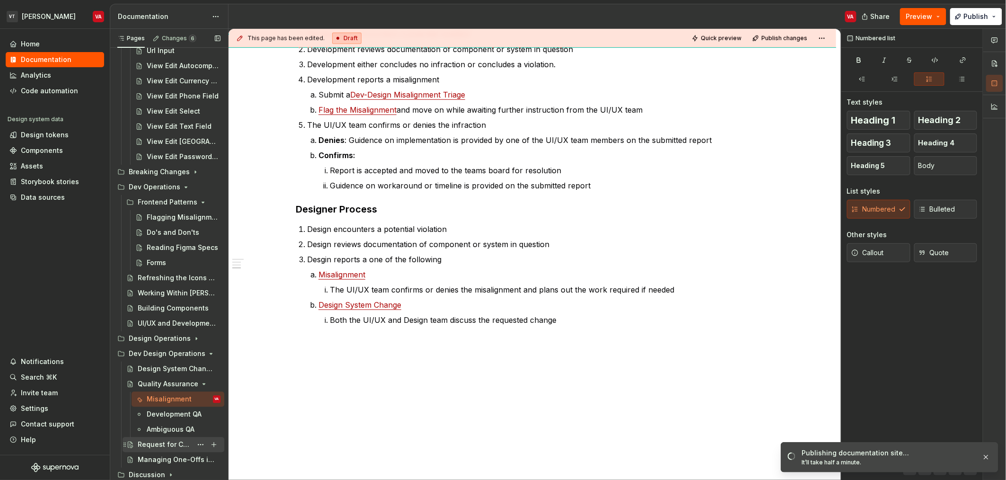
click at [161, 445] on div "Request for Change (RFC)" at bounding box center [165, 444] width 54 height 9
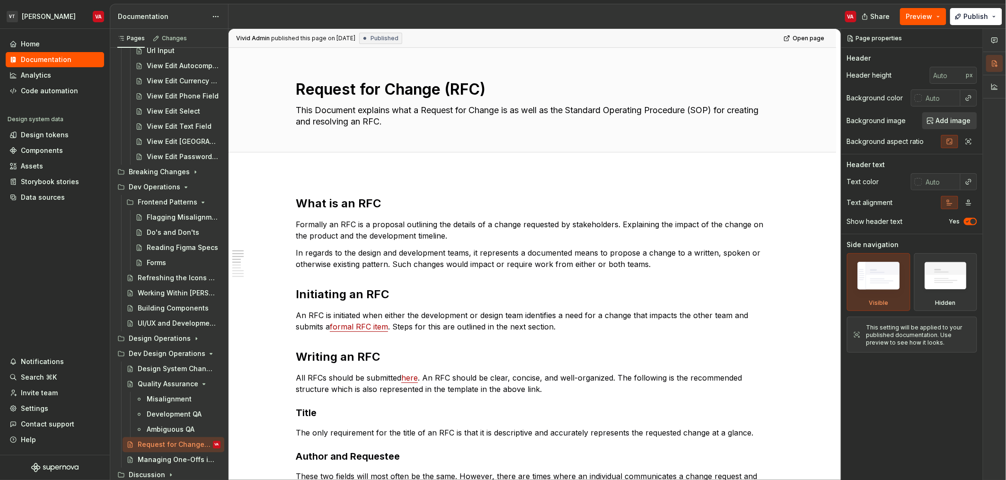
type textarea "*"
